Goal: Information Seeking & Learning: Learn about a topic

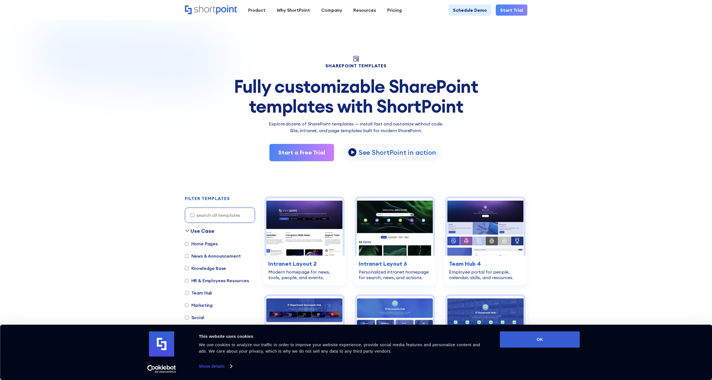
click at [197, 244] on label "Home Pages" at bounding box center [201, 243] width 33 height 7
click at [188, 244] on input "Home Pages" at bounding box center [187, 244] width 4 height 4
checkbox input "true"
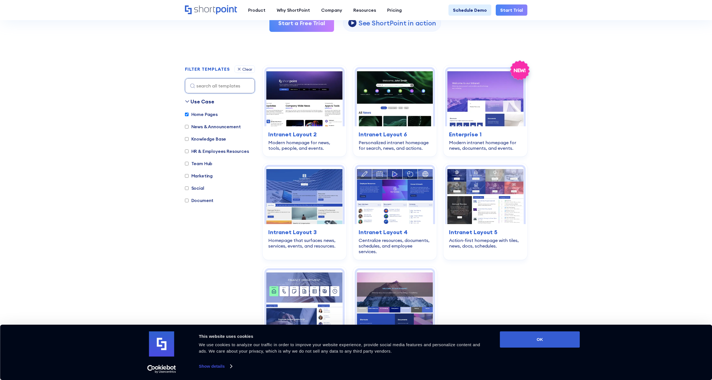
scroll to position [167, 0]
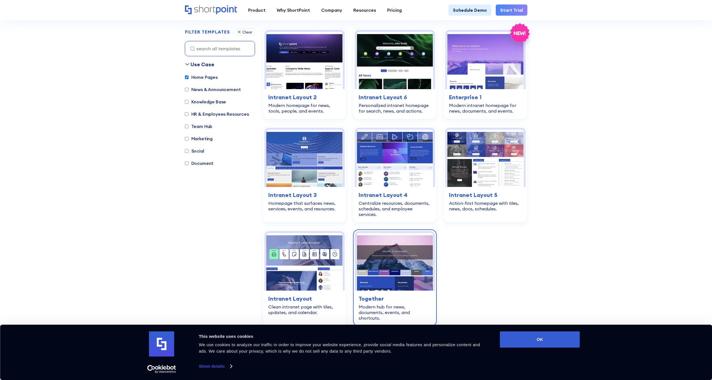
click at [380, 266] on img at bounding box center [394, 261] width 76 height 57
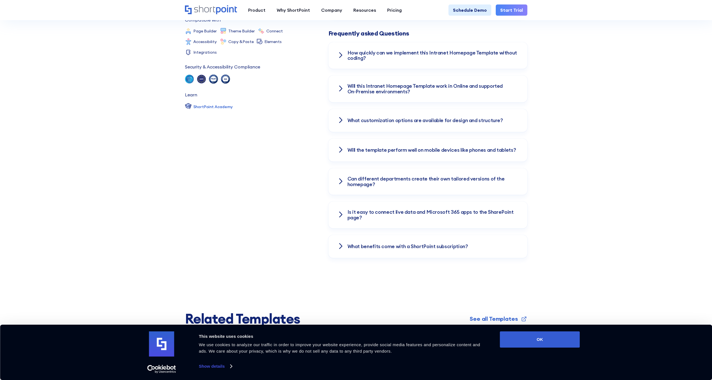
scroll to position [982, 0]
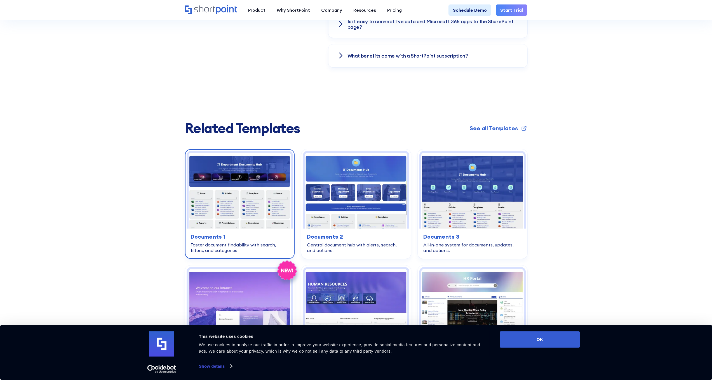
click at [269, 197] on img at bounding box center [239, 191] width 102 height 76
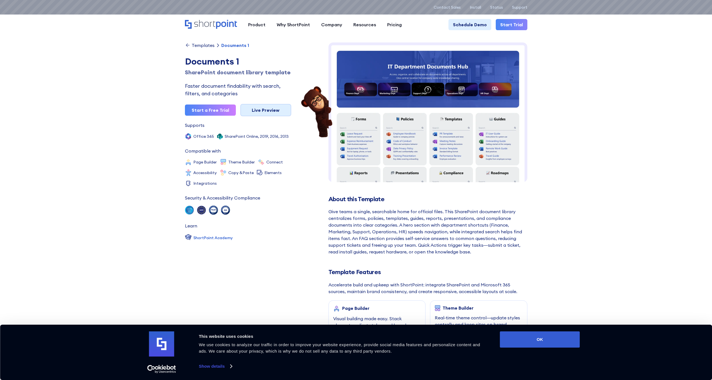
click at [274, 110] on link "Live Preview" at bounding box center [265, 110] width 51 height 12
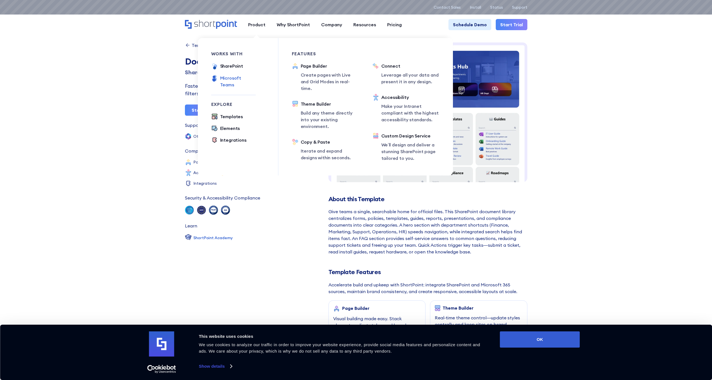
click at [251, 78] on div "Microsoft Teams" at bounding box center [238, 81] width 36 height 13
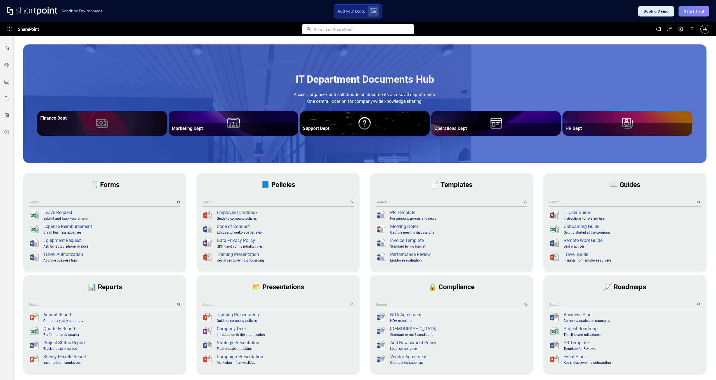
scroll to position [84, 0]
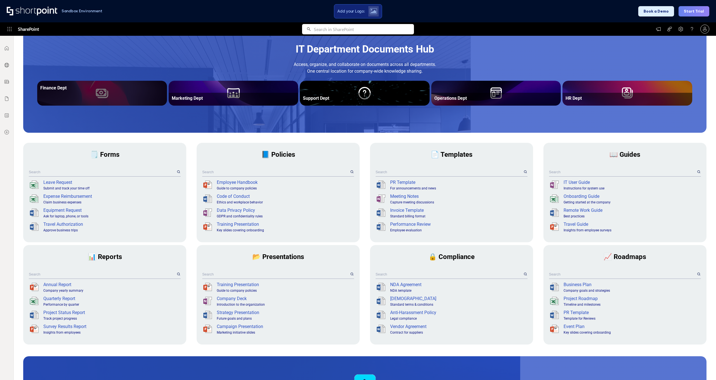
click at [111, 92] on div "Finance Dept" at bounding box center [102, 87] width 126 height 11
click at [63, 87] on div "Finance Dept" at bounding box center [102, 87] width 124 height 5
click at [128, 98] on div at bounding box center [102, 99] width 126 height 12
click at [135, 96] on div at bounding box center [102, 99] width 126 height 12
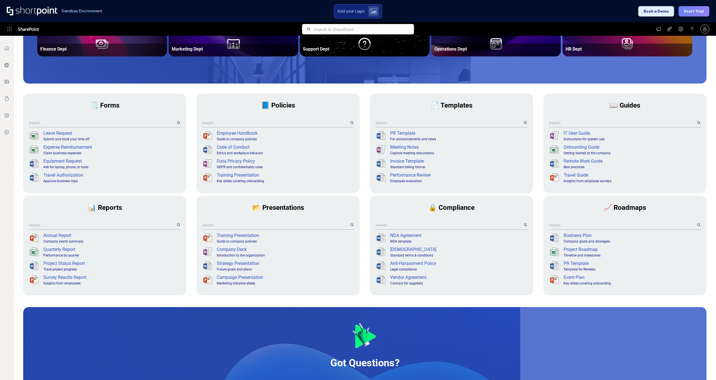
scroll to position [0, 0]
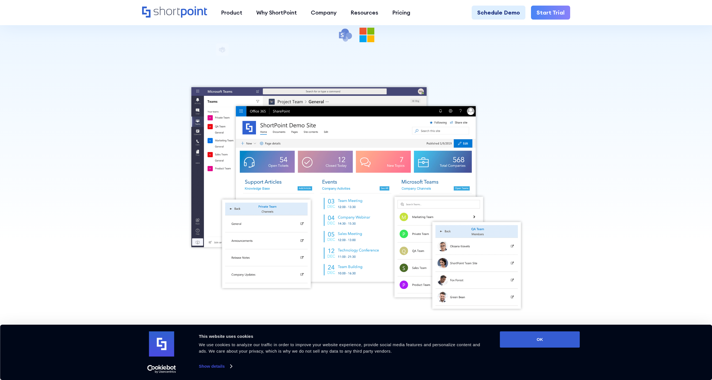
scroll to position [245, 0]
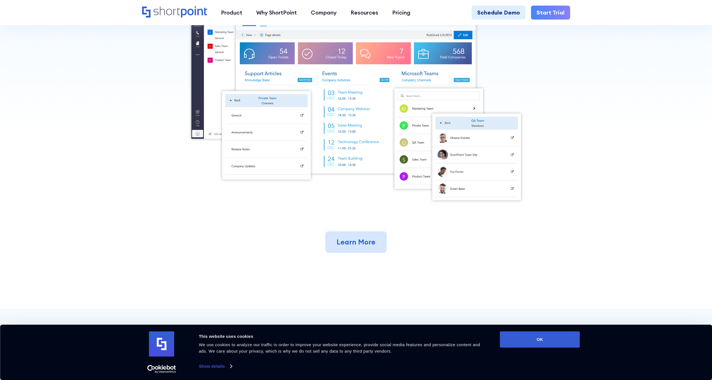
click at [363, 240] on link "Learn More" at bounding box center [355, 243] width 61 height 22
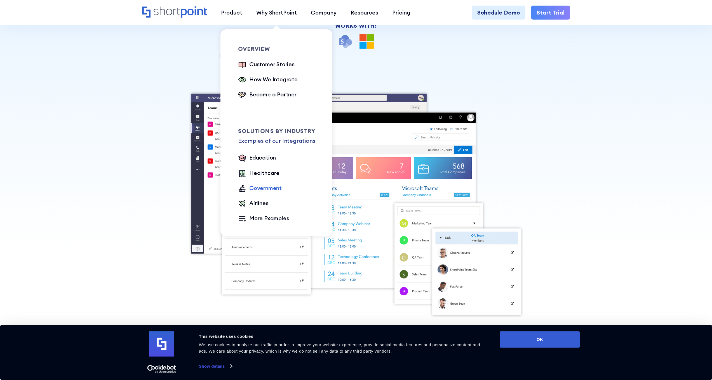
click at [273, 188] on div "Government" at bounding box center [265, 188] width 32 height 8
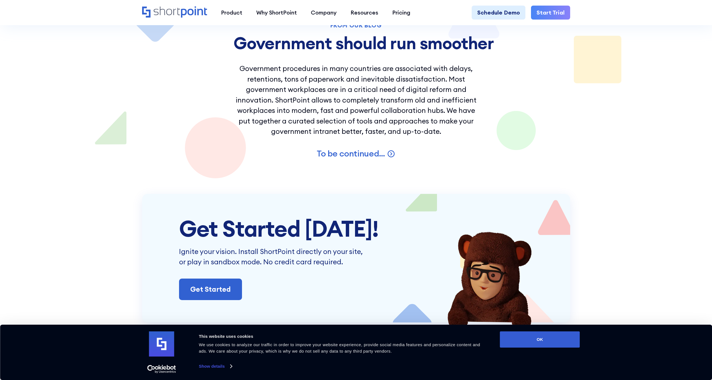
scroll to position [1154, 0]
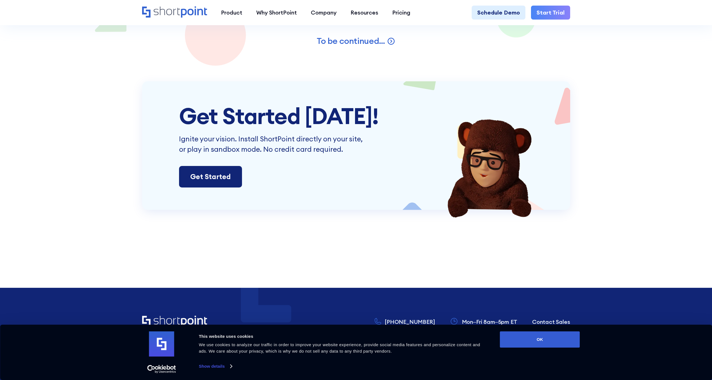
click at [240, 166] on link "Get Started" at bounding box center [210, 177] width 63 height 22
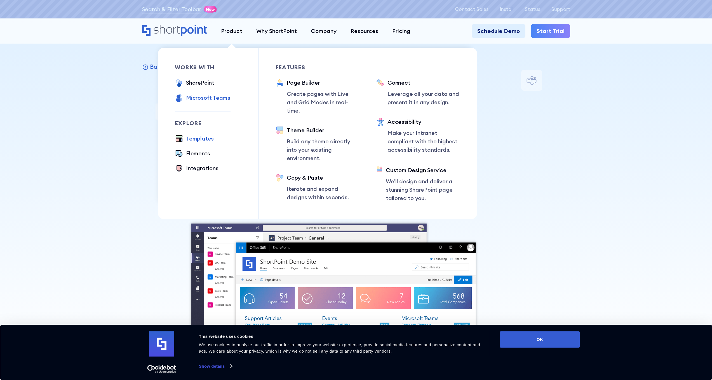
click at [202, 137] on div "Templates" at bounding box center [200, 138] width 28 height 8
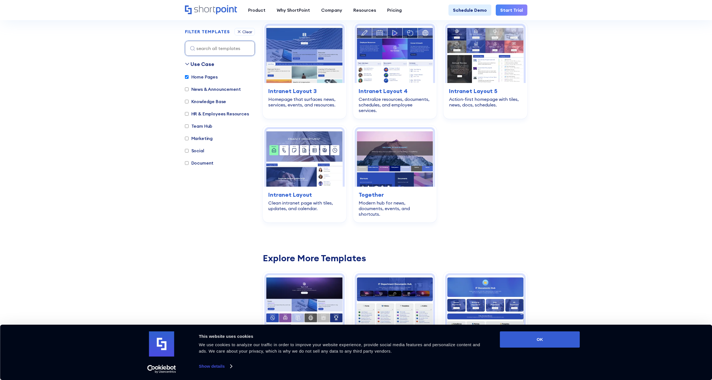
scroll to position [317, 0]
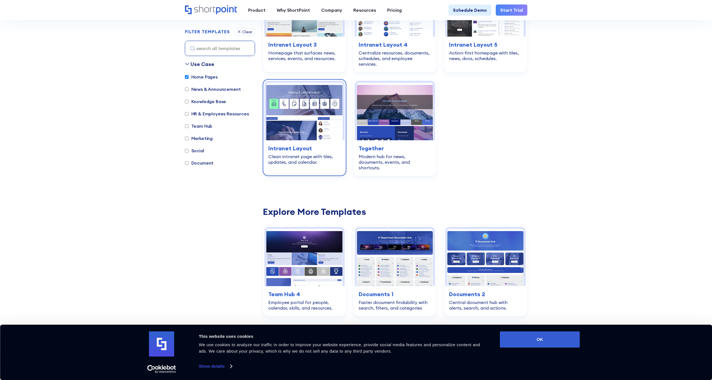
click at [312, 123] on img at bounding box center [304, 111] width 76 height 57
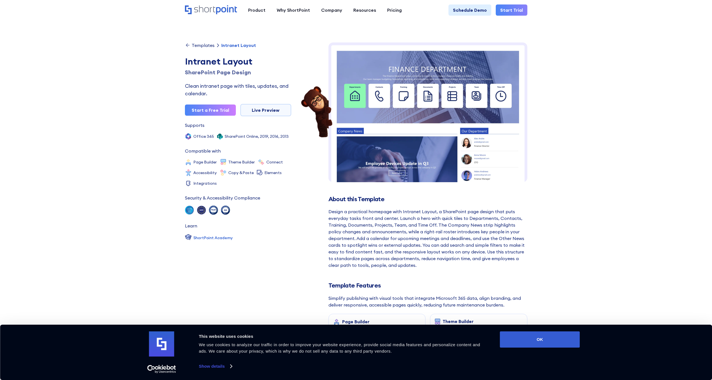
click at [427, 154] on img at bounding box center [427, 158] width 199 height 232
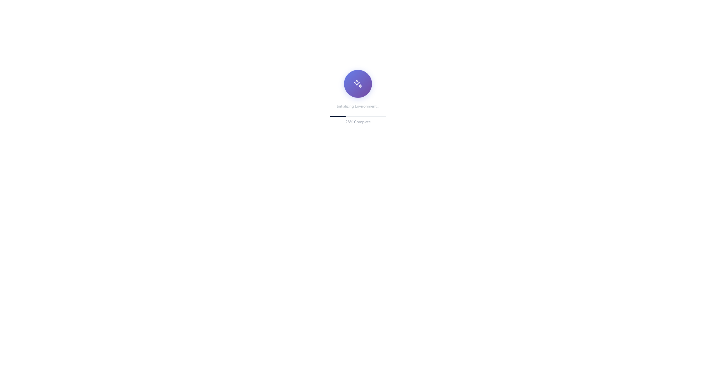
scroll to position [4, 4]
